Goal: Understand process/instructions: Learn how to perform a task or action

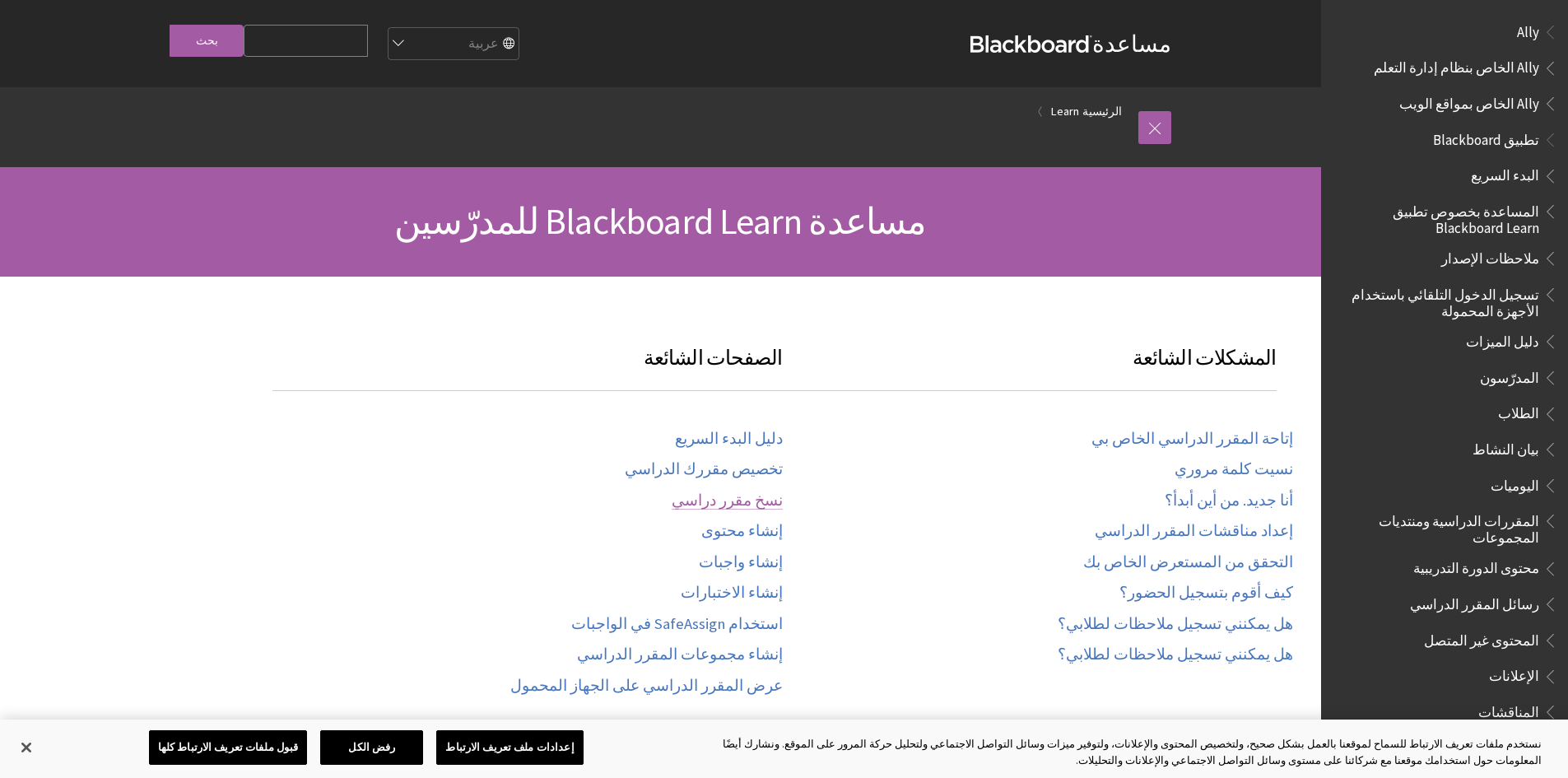
click at [753, 503] on link "نسخ مقرر دراسي" at bounding box center [727, 501] width 111 height 19
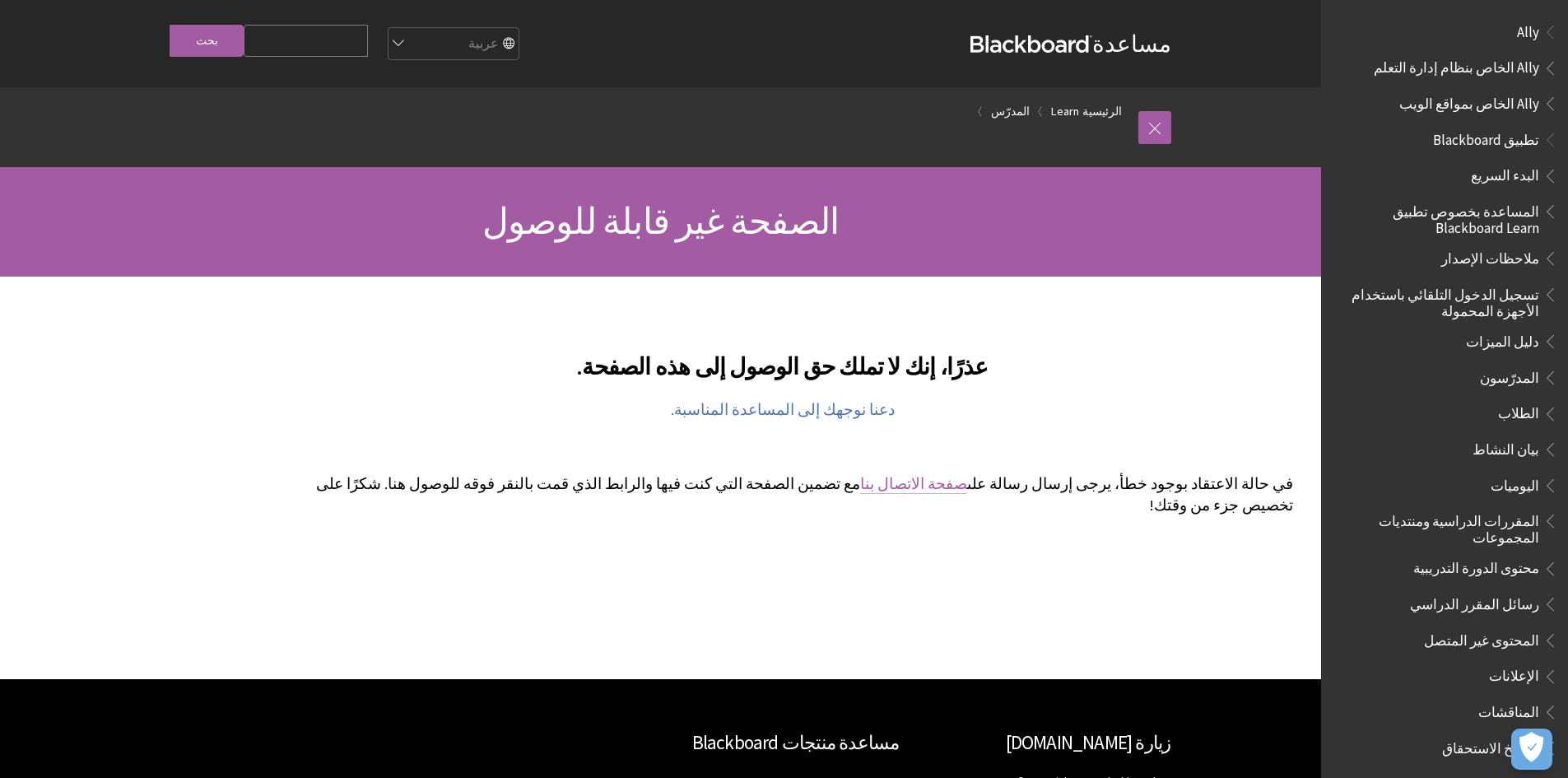
click at [967, 486] on link "صفحة الاتصال بنا" at bounding box center [913, 485] width 107 height 20
